Goal: Complete application form: Complete application form

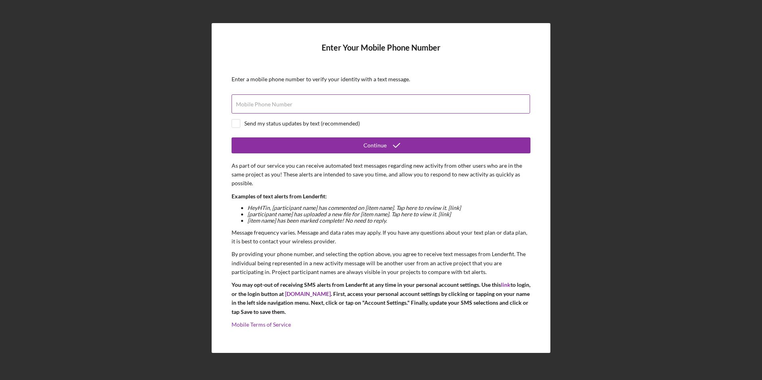
click at [254, 105] on label "Mobile Phone Number" at bounding box center [264, 104] width 57 height 6
click at [254, 105] on input "Mobile Phone Number" at bounding box center [381, 103] width 298 height 19
type input "[PHONE_NUMBER]"
click at [234, 123] on input "checkbox" at bounding box center [236, 124] width 8 height 8
checkbox input "true"
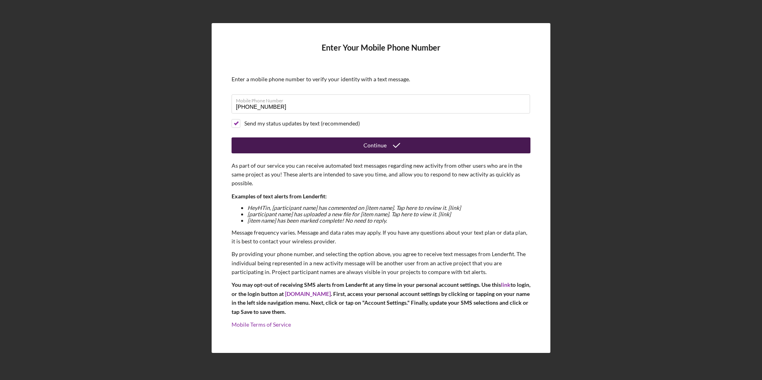
click at [273, 144] on button "Continue" at bounding box center [381, 145] width 299 height 16
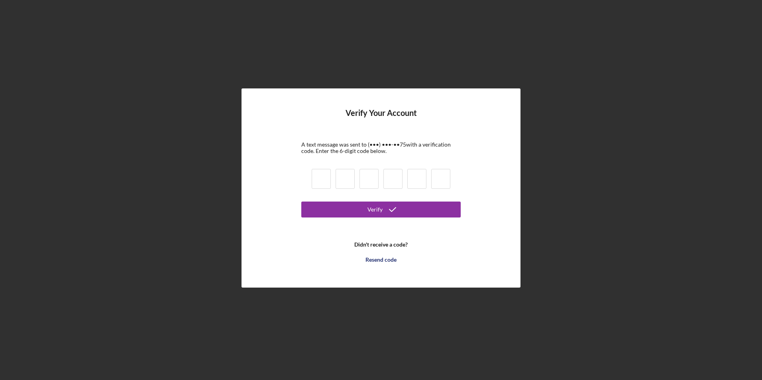
click at [324, 179] on input at bounding box center [321, 179] width 19 height 20
type input "6"
type input "7"
type input "6"
type input "4"
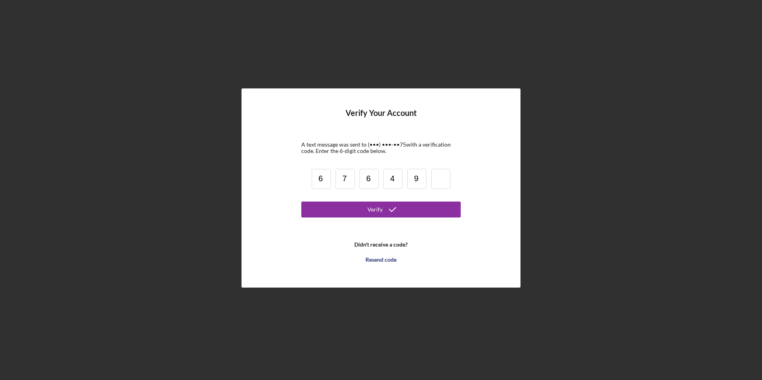
type input "9"
type input "4"
click at [390, 210] on polyline "submit" at bounding box center [392, 210] width 6 height 4
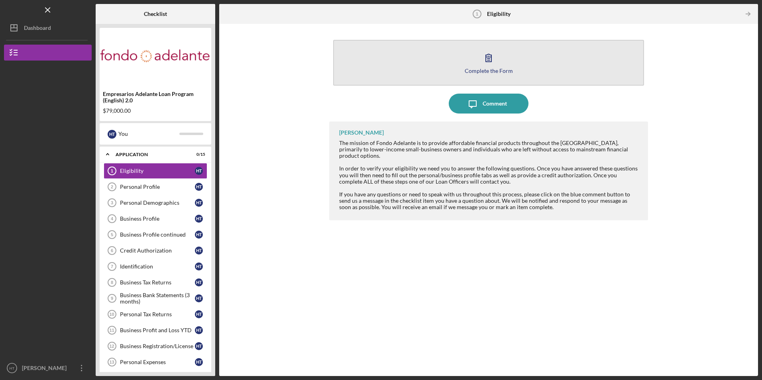
click at [396, 66] on button "Complete the Form Form" at bounding box center [488, 63] width 310 height 46
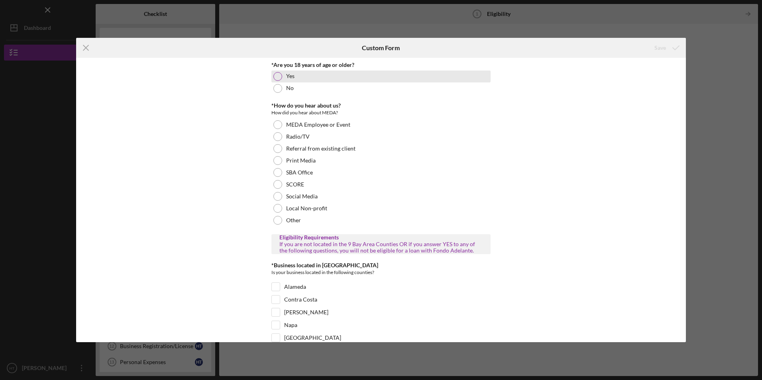
click at [277, 76] on div at bounding box center [277, 76] width 9 height 9
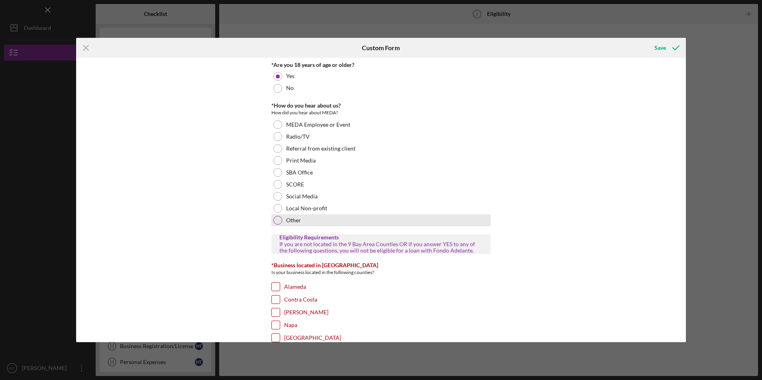
click at [275, 221] on div at bounding box center [277, 220] width 9 height 9
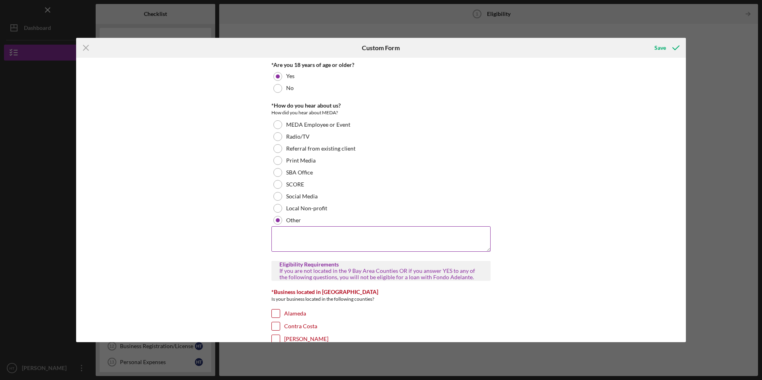
click at [300, 238] on textarea at bounding box center [380, 239] width 219 height 26
click at [393, 234] on textarea "JRS Consumer and Business Financials" at bounding box center [380, 239] width 219 height 26
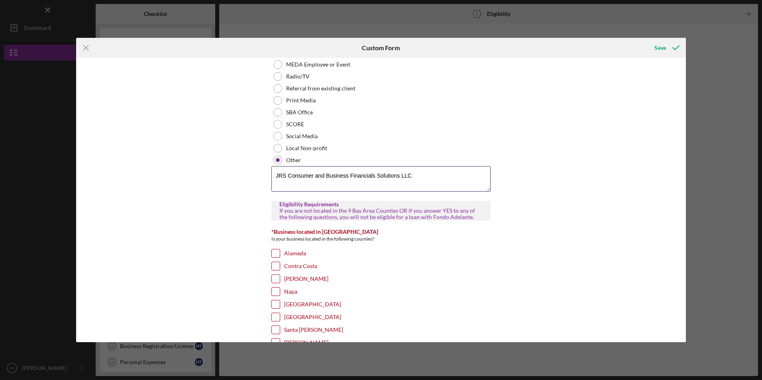
scroll to position [120, 0]
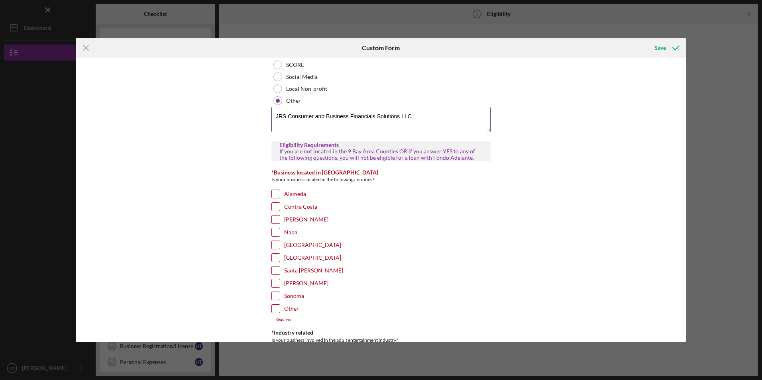
type textarea "JRS Consumer and Business Financials Solutions LLC"
click at [274, 269] on input "Santa [PERSON_NAME]" at bounding box center [276, 271] width 8 height 8
checkbox input "true"
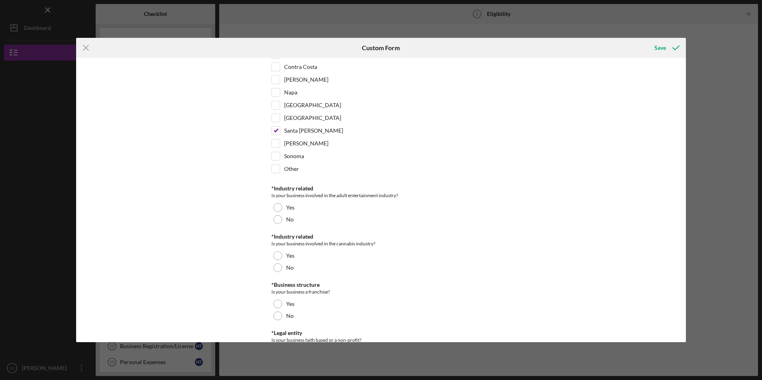
scroll to position [279, 0]
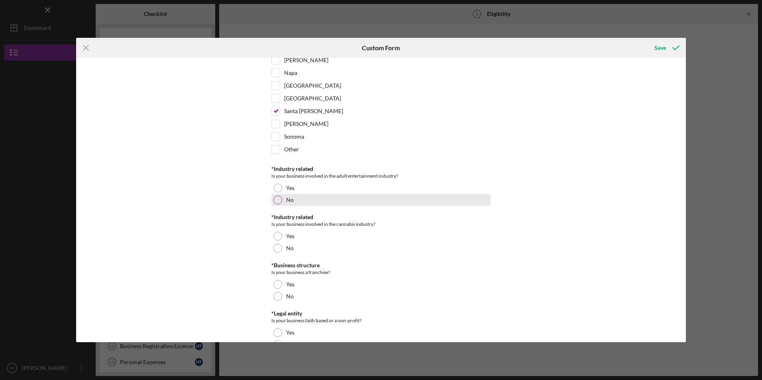
click at [277, 198] on div at bounding box center [277, 200] width 9 height 9
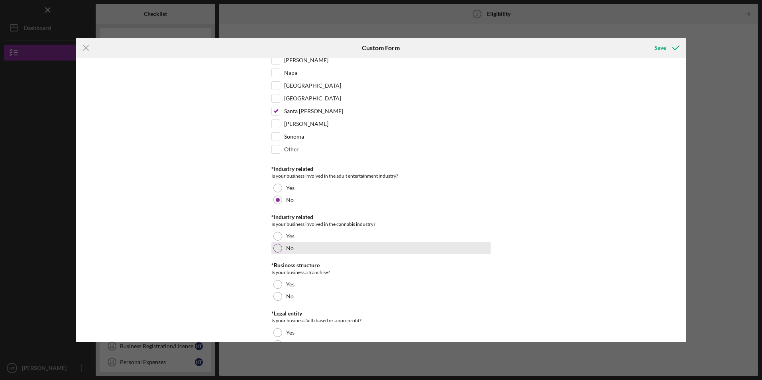
click at [275, 249] on div at bounding box center [277, 248] width 9 height 9
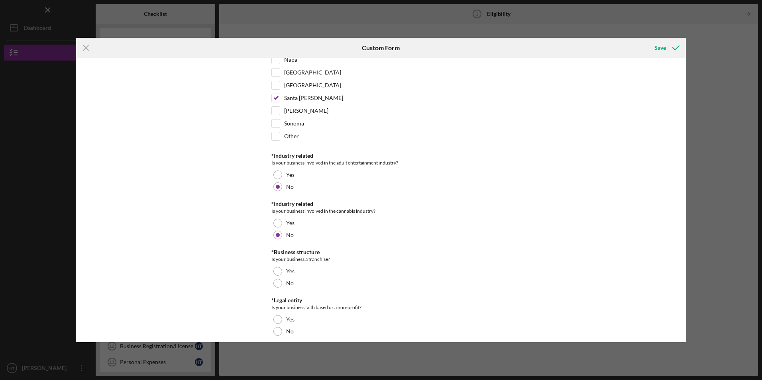
scroll to position [299, 0]
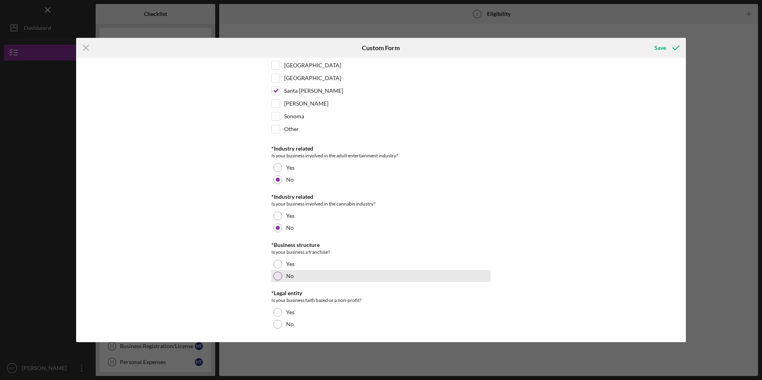
click at [274, 276] on div at bounding box center [277, 276] width 9 height 9
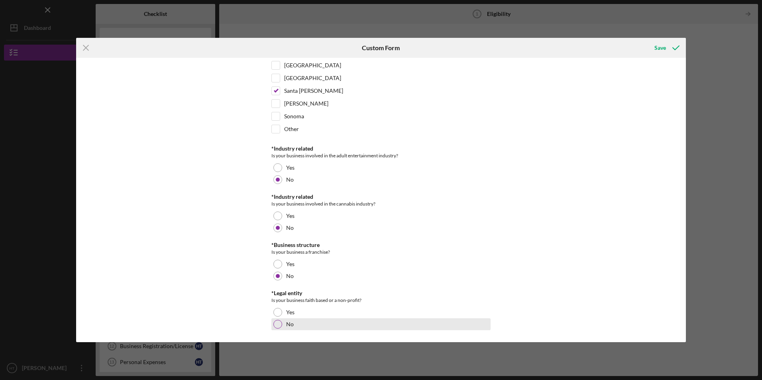
click at [276, 326] on div at bounding box center [277, 324] width 9 height 9
click at [667, 49] on icon "submit" at bounding box center [676, 48] width 20 height 20
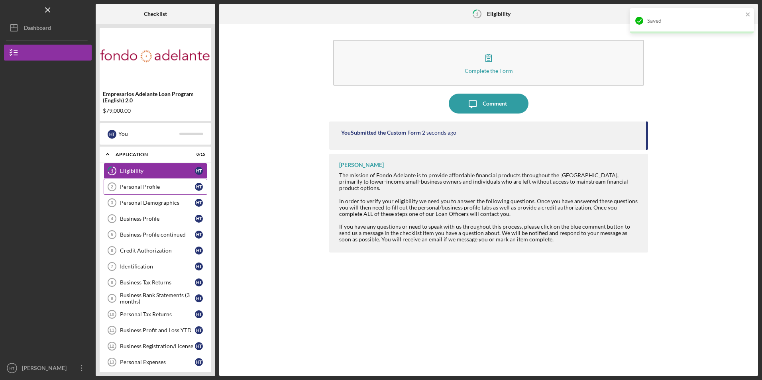
click at [155, 191] on link "Personal Profile 2 Personal Profile H T" at bounding box center [156, 187] width 104 height 16
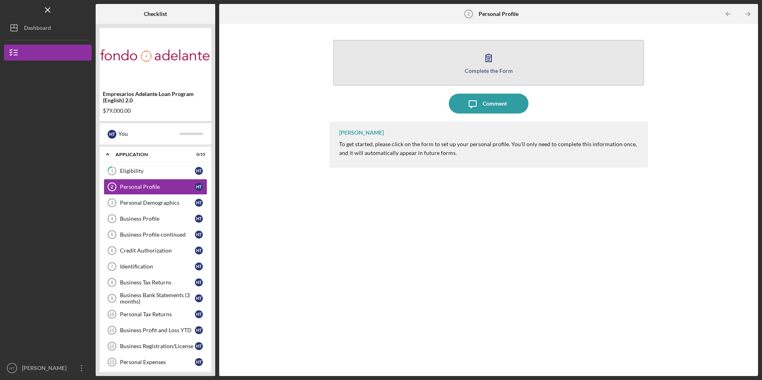
click at [405, 62] on button "Complete the Form Form" at bounding box center [488, 63] width 310 height 46
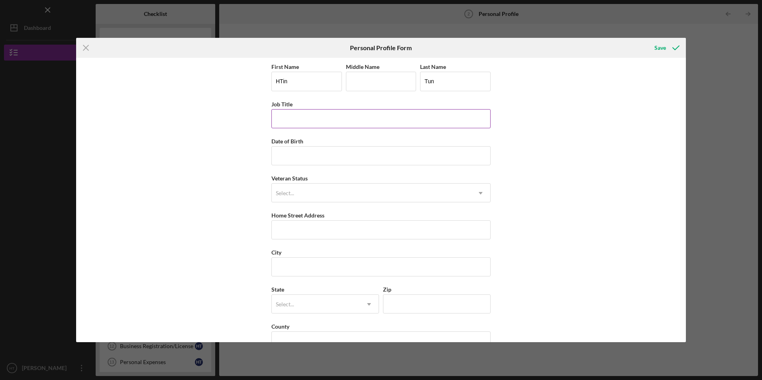
click at [294, 118] on input "Job Title" at bounding box center [380, 118] width 219 height 19
type input "owner"
drag, startPoint x: 205, startPoint y: 175, endPoint x: 229, endPoint y: 169, distance: 24.8
click at [209, 174] on div "First Name [PERSON_NAME] Middle Name Last Name Tun Job Title owner Date of Birt…" at bounding box center [381, 200] width 610 height 284
click at [274, 155] on input "Date of Birth" at bounding box center [380, 155] width 219 height 19
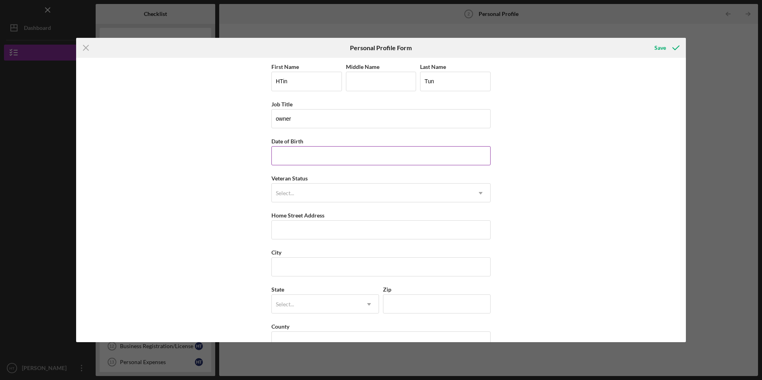
click at [319, 158] on input "Date of Birth" at bounding box center [380, 155] width 219 height 19
click at [298, 150] on input "Date of Birth" at bounding box center [380, 155] width 219 height 19
type input "[DATE]"
click at [233, 224] on div "First Name [PERSON_NAME] Middle Name Last Name Tun Job Title owner Date of Birt…" at bounding box center [381, 200] width 610 height 284
click at [278, 232] on input "Home Street Address" at bounding box center [380, 229] width 219 height 19
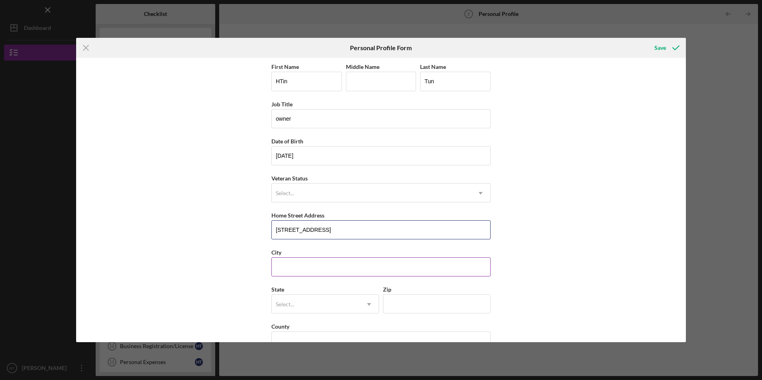
type input "[STREET_ADDRESS]"
click at [300, 259] on input "City" at bounding box center [380, 266] width 219 height 19
type input "Chico"
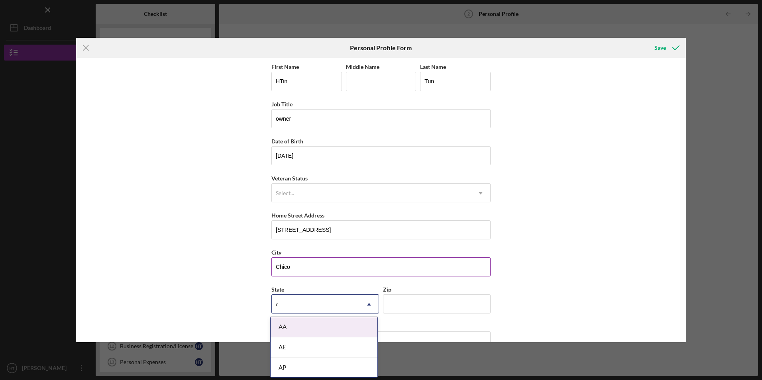
type input "ca"
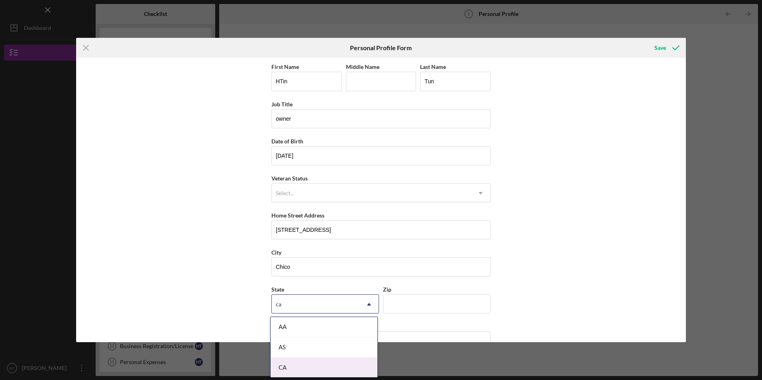
click at [283, 368] on div "CA" at bounding box center [324, 368] width 107 height 20
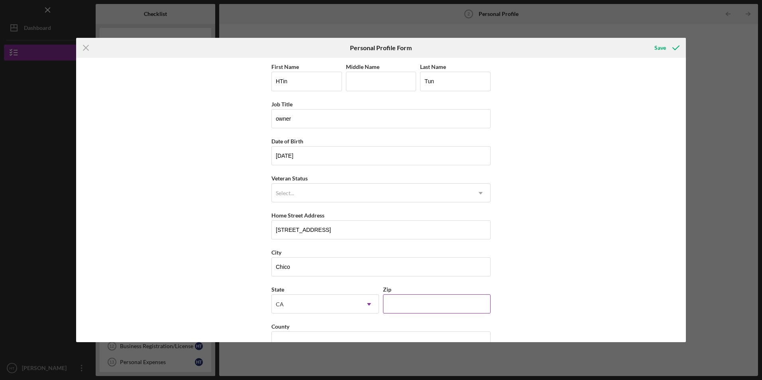
click at [398, 307] on input "Zip" at bounding box center [437, 303] width 108 height 19
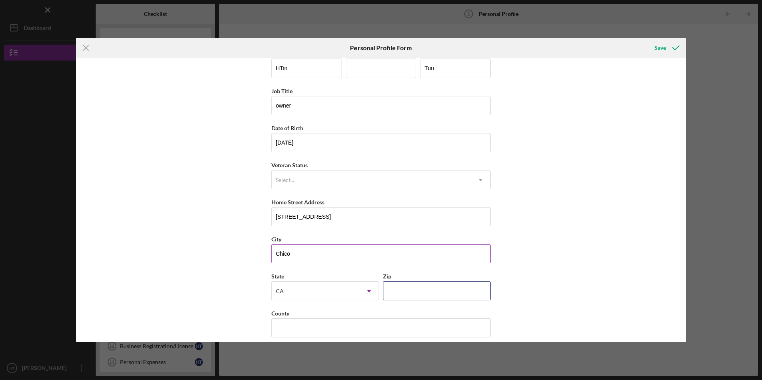
scroll to position [20, 0]
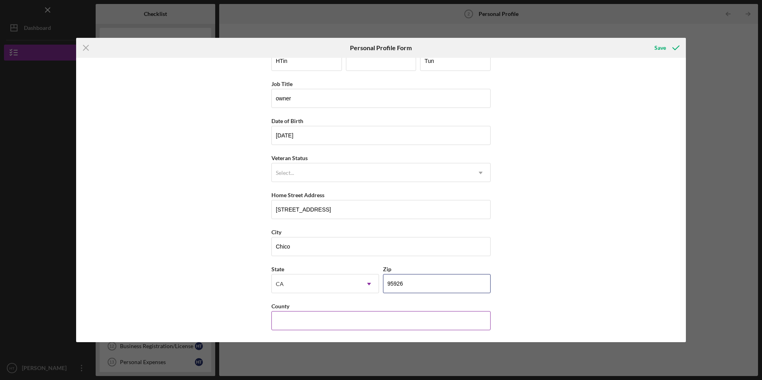
type input "95926"
click at [341, 319] on input "County" at bounding box center [380, 320] width 219 height 19
type input "s"
click at [82, 45] on icon "Icon/Menu Close" at bounding box center [86, 48] width 20 height 20
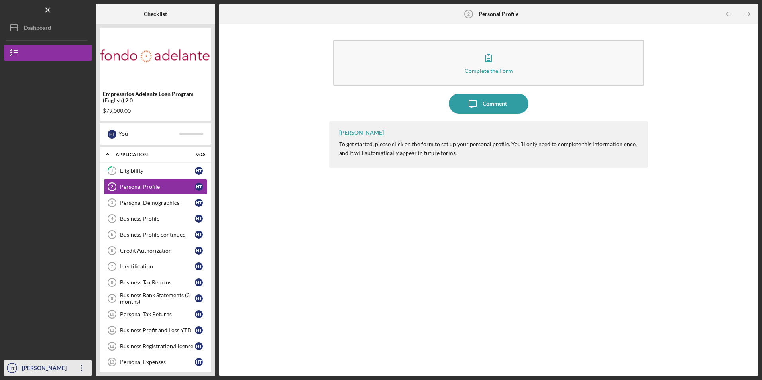
click at [78, 369] on icon "Icon/Overflow" at bounding box center [82, 368] width 20 height 20
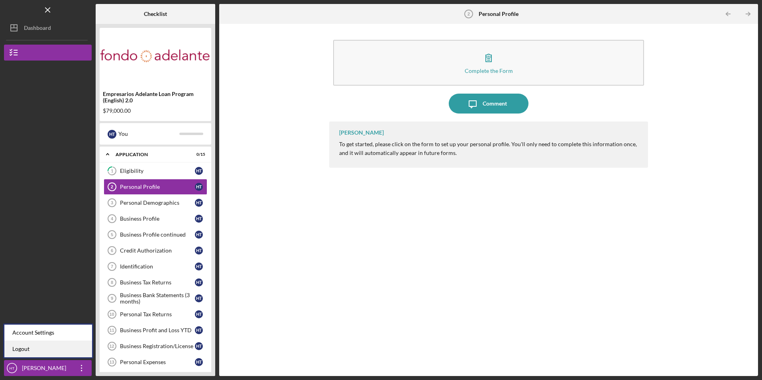
click at [76, 355] on link "Logout" at bounding box center [48, 349] width 88 height 16
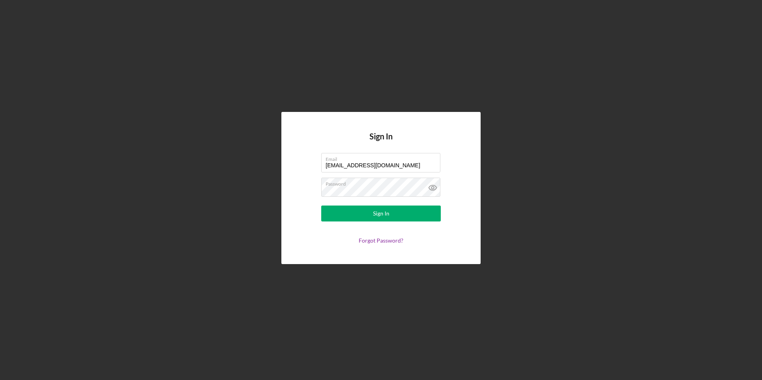
drag, startPoint x: 394, startPoint y: 168, endPoint x: 311, endPoint y: 167, distance: 82.9
click at [311, 167] on form "Email [EMAIL_ADDRESS][DOMAIN_NAME] Password Sign In Forgot Password?" at bounding box center [380, 198] width 159 height 91
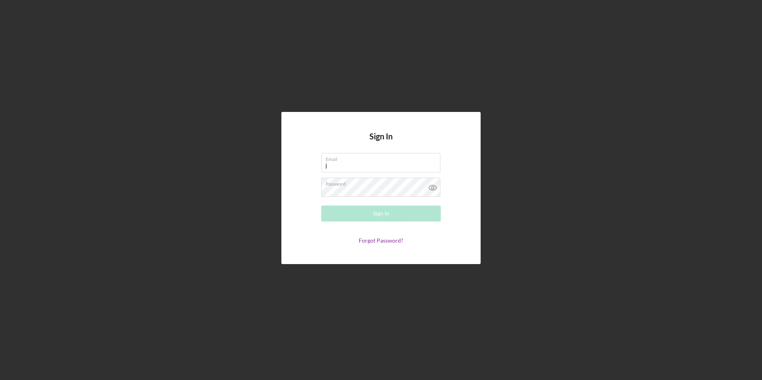
type input "[EMAIL_ADDRESS][DOMAIN_NAME]"
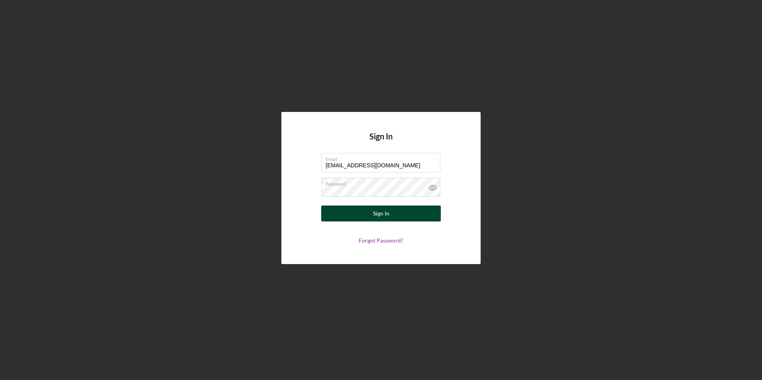
click at [355, 212] on button "Sign In" at bounding box center [381, 214] width 120 height 16
